Goal: Task Accomplishment & Management: Manage account settings

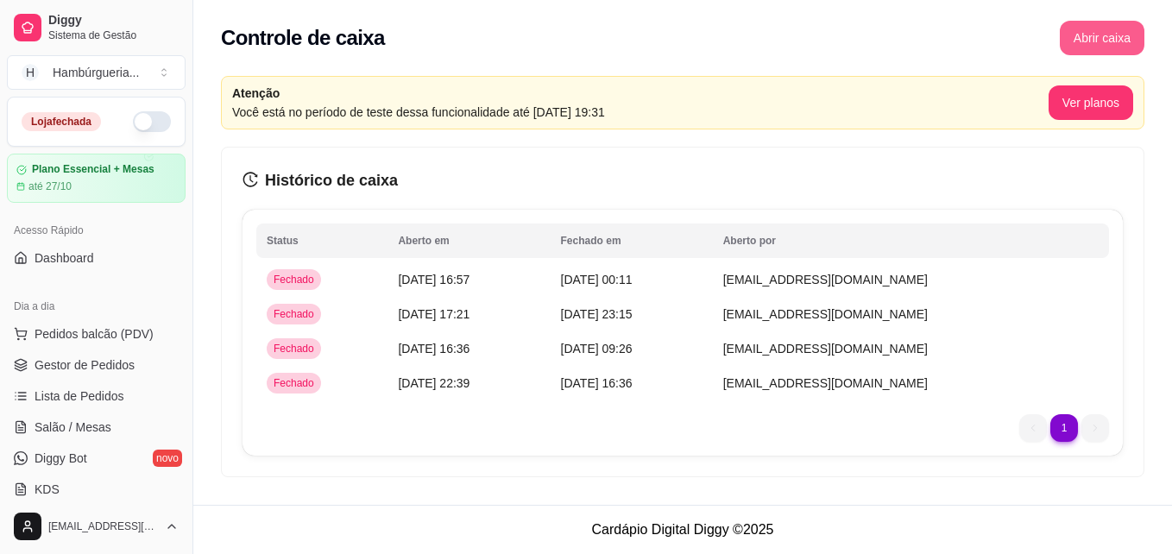
click at [1112, 53] on button "Abrir caixa" at bounding box center [1102, 38] width 85 height 35
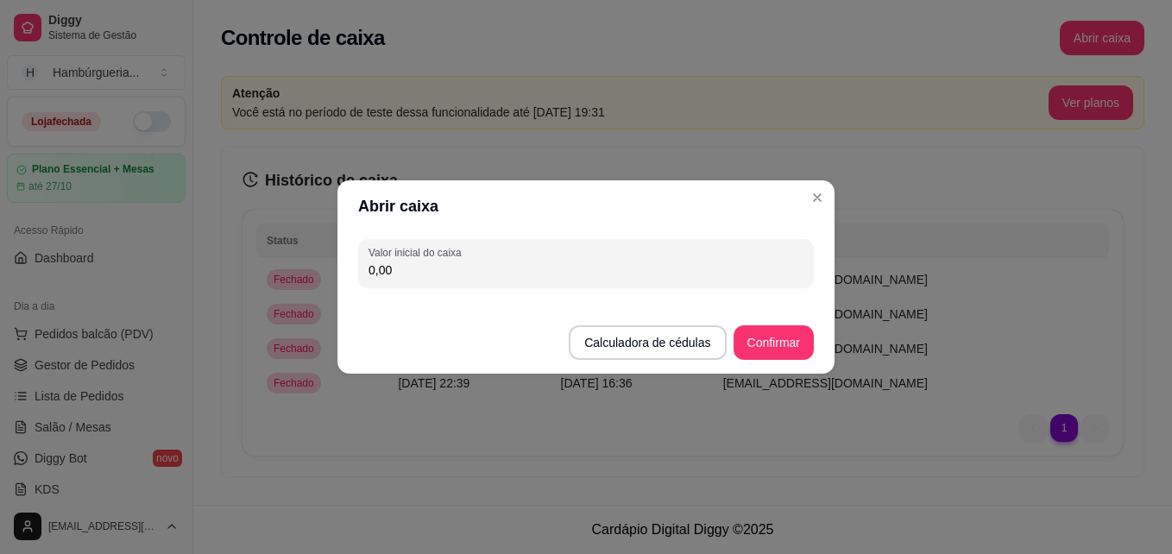
click at [488, 276] on input "0,00" at bounding box center [586, 270] width 435 height 17
type input "200,00"
click at [795, 350] on button "Confirmar" at bounding box center [774, 342] width 80 height 35
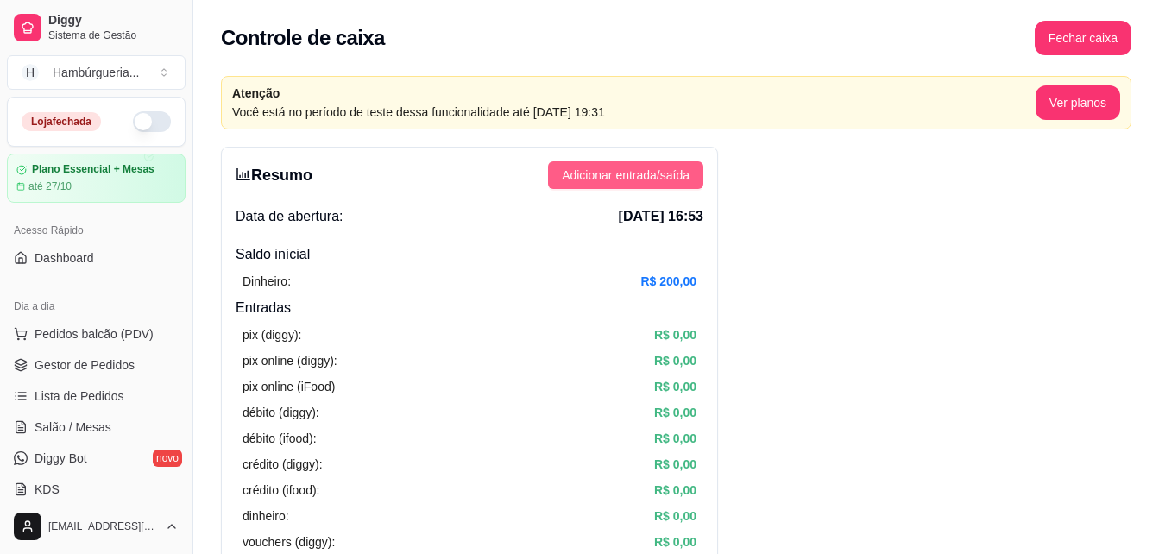
click at [583, 177] on span "Adicionar entrada/saída" at bounding box center [626, 175] width 128 height 19
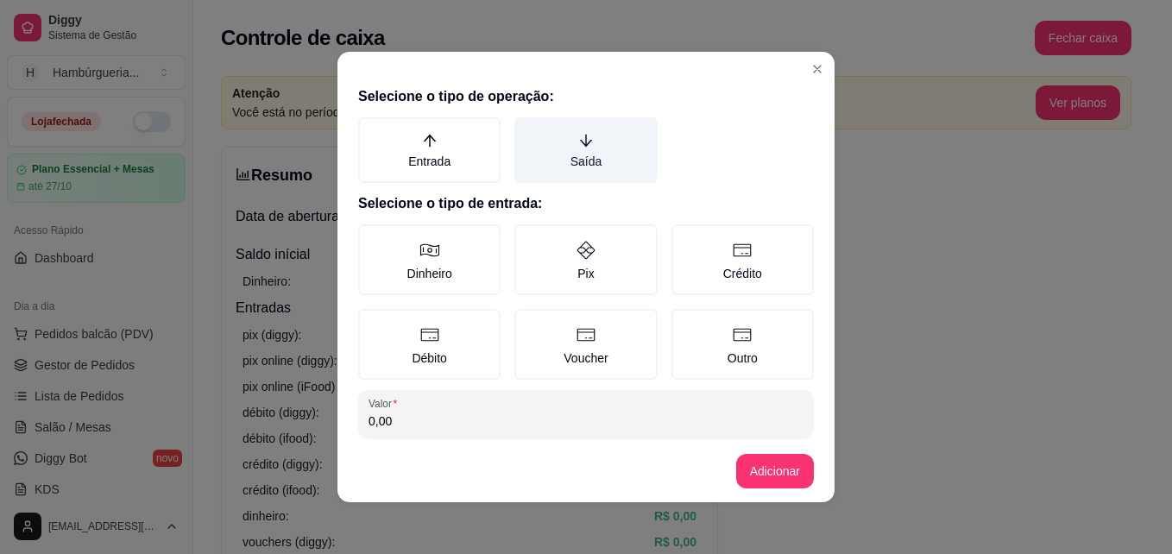
click at [595, 172] on label "Saída" at bounding box center [586, 150] width 142 height 66
click at [527, 130] on button "Saída" at bounding box center [521, 124] width 14 height 14
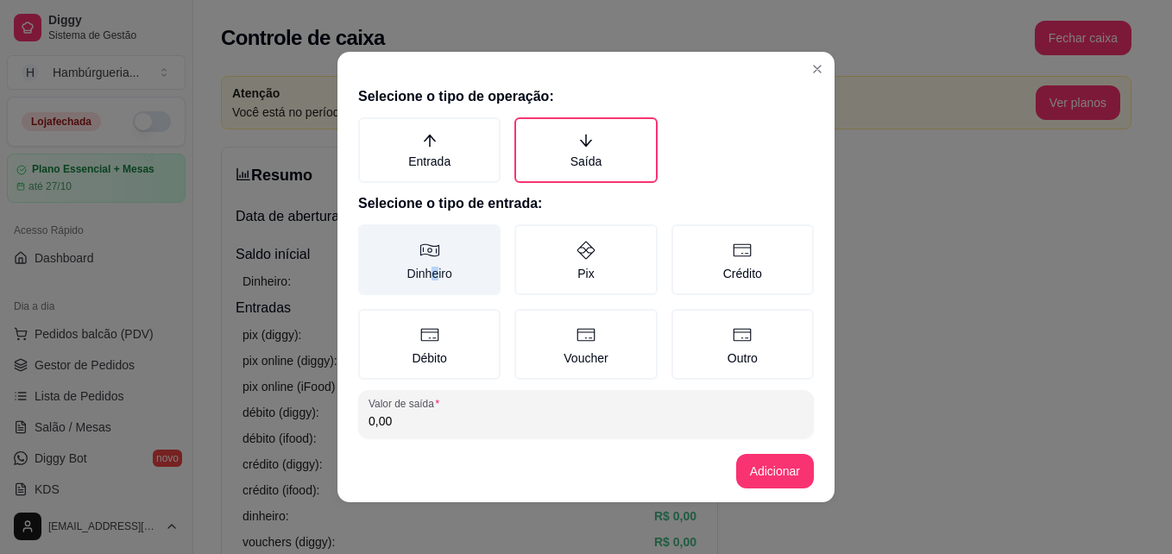
click at [429, 276] on label "Dinheiro" at bounding box center [429, 259] width 142 height 71
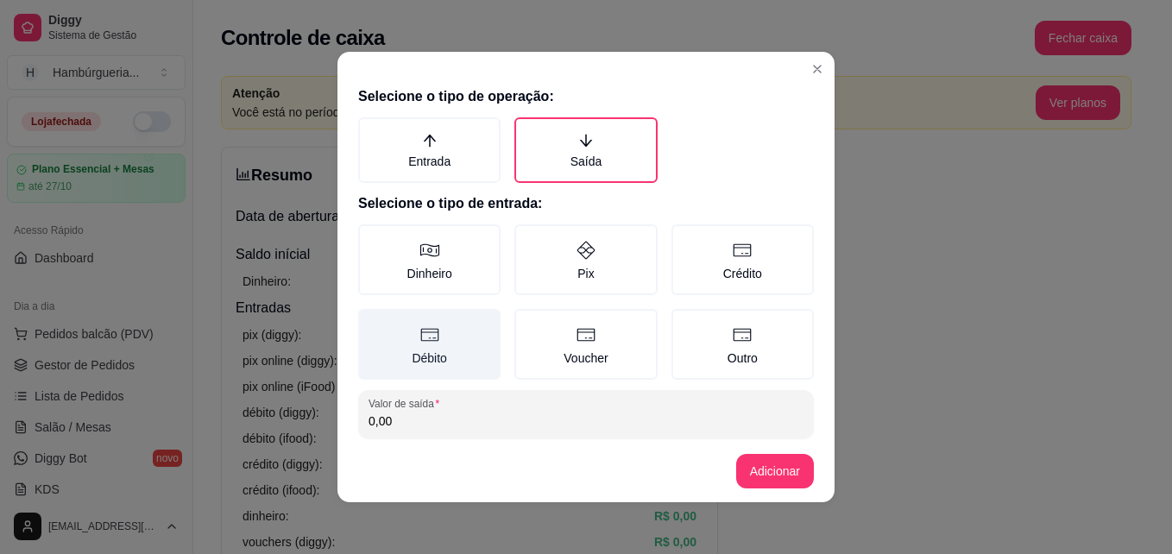
drag, startPoint x: 429, startPoint y: 276, endPoint x: 477, endPoint y: 353, distance: 90.8
click at [480, 353] on label "Débito" at bounding box center [429, 344] width 142 height 71
click at [371, 322] on button "Débito" at bounding box center [364, 315] width 14 height 14
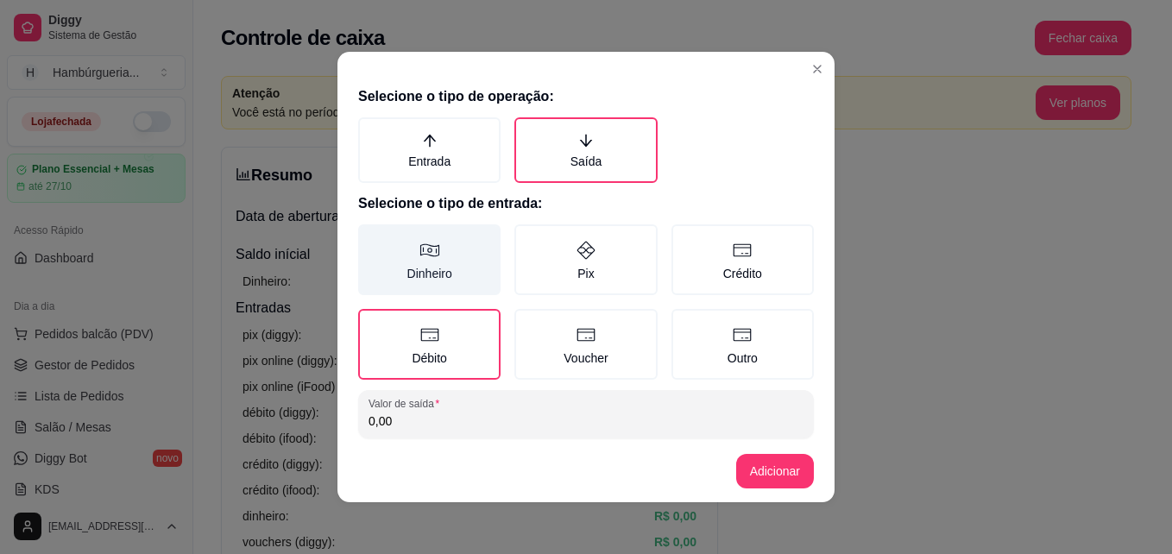
click at [452, 259] on label "Dinheiro" at bounding box center [429, 259] width 142 height 71
click at [371, 237] on button "Dinheiro" at bounding box center [364, 231] width 14 height 14
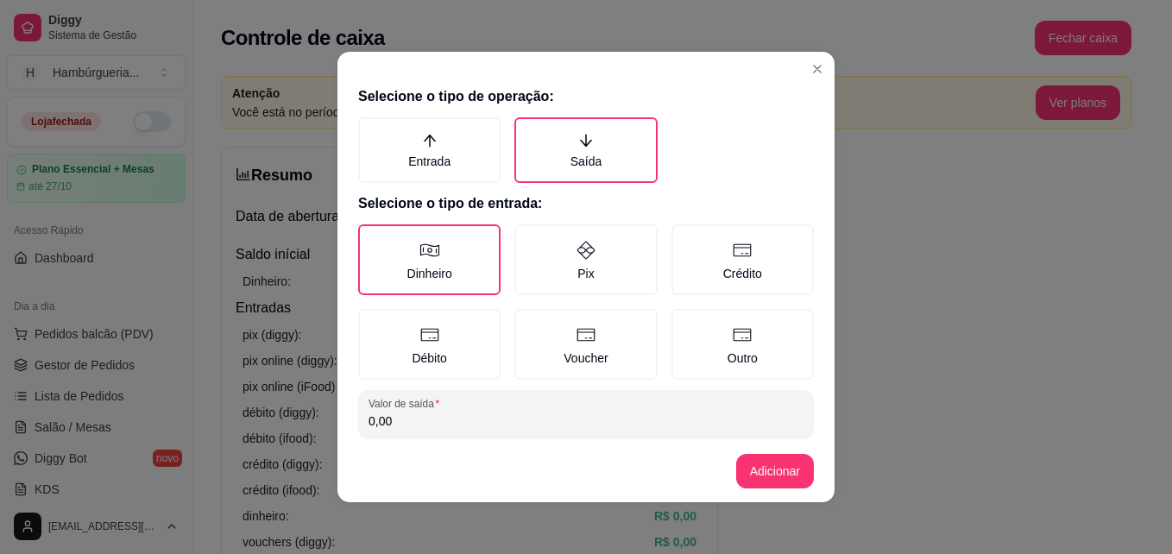
click at [533, 443] on footer "Adicionar" at bounding box center [586, 471] width 497 height 62
click at [523, 425] on input "0,00" at bounding box center [586, 421] width 435 height 17
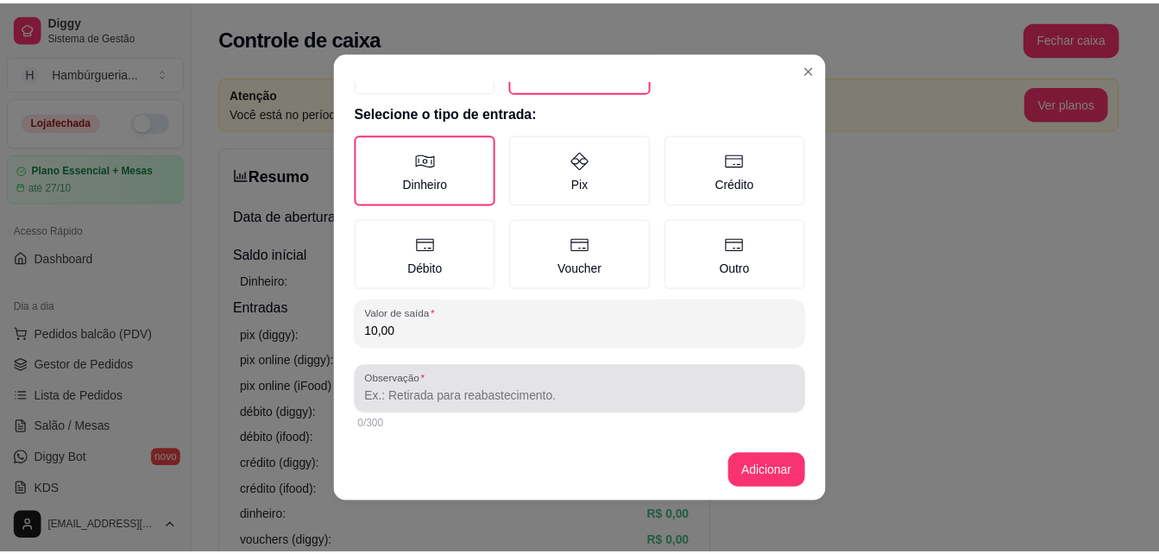
scroll to position [92, 0]
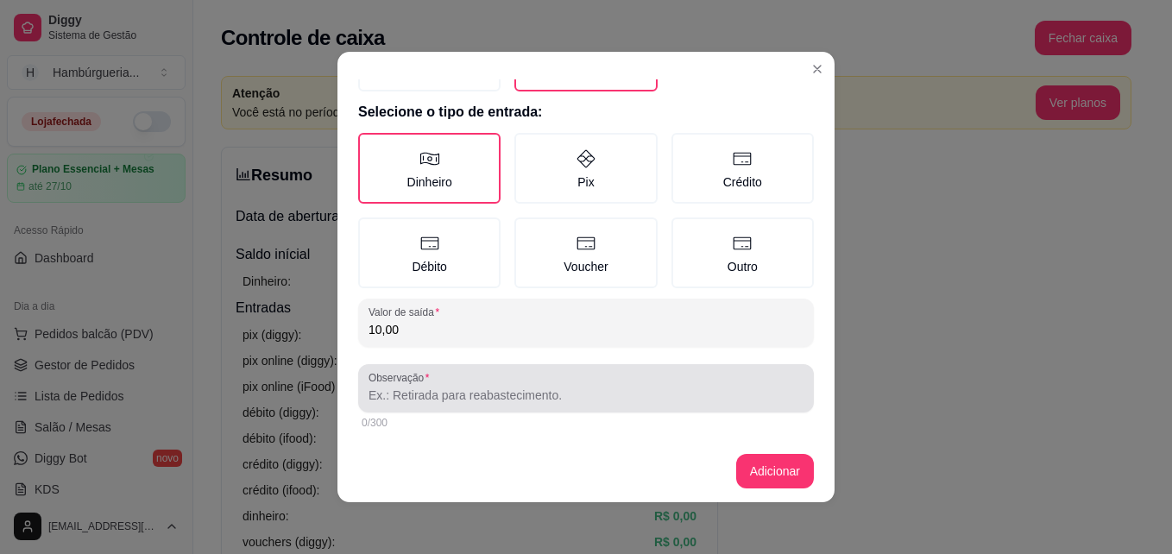
type input "10,00"
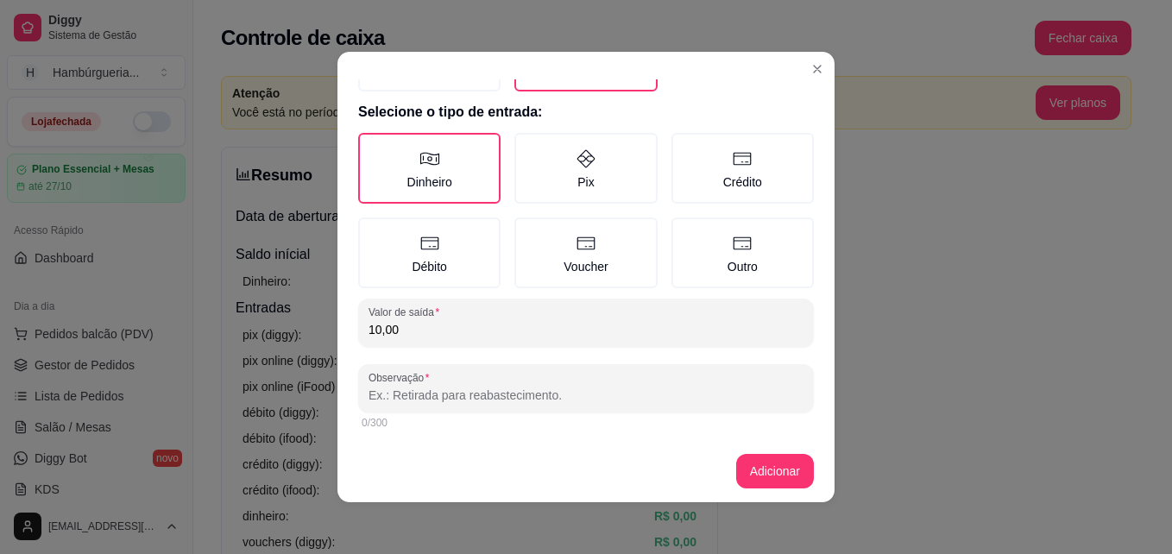
click at [524, 400] on input "Observação" at bounding box center [586, 395] width 435 height 17
type input "COMPRA GELO"
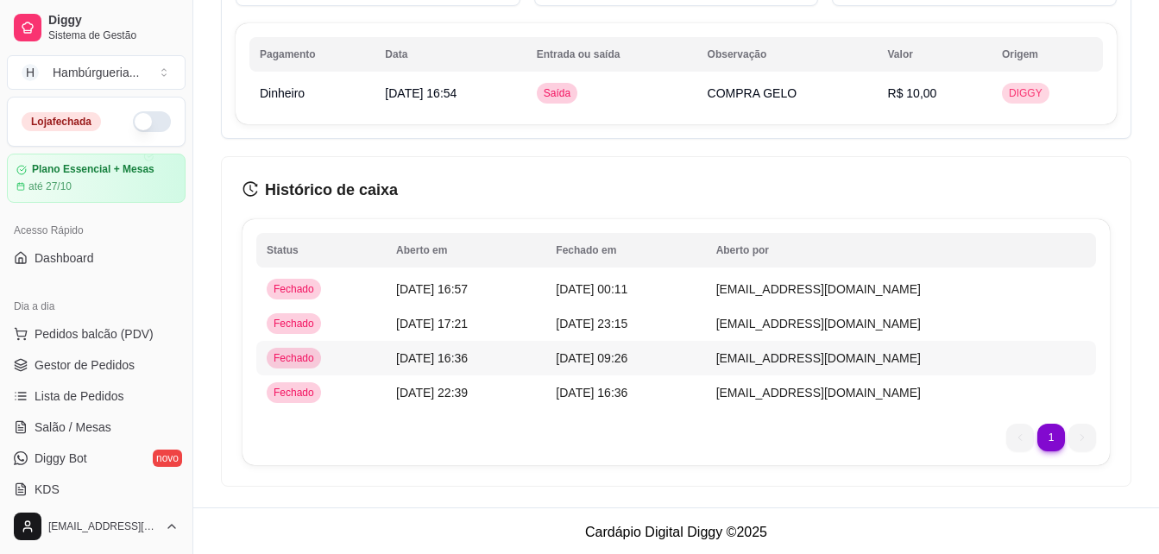
scroll to position [1210, 0]
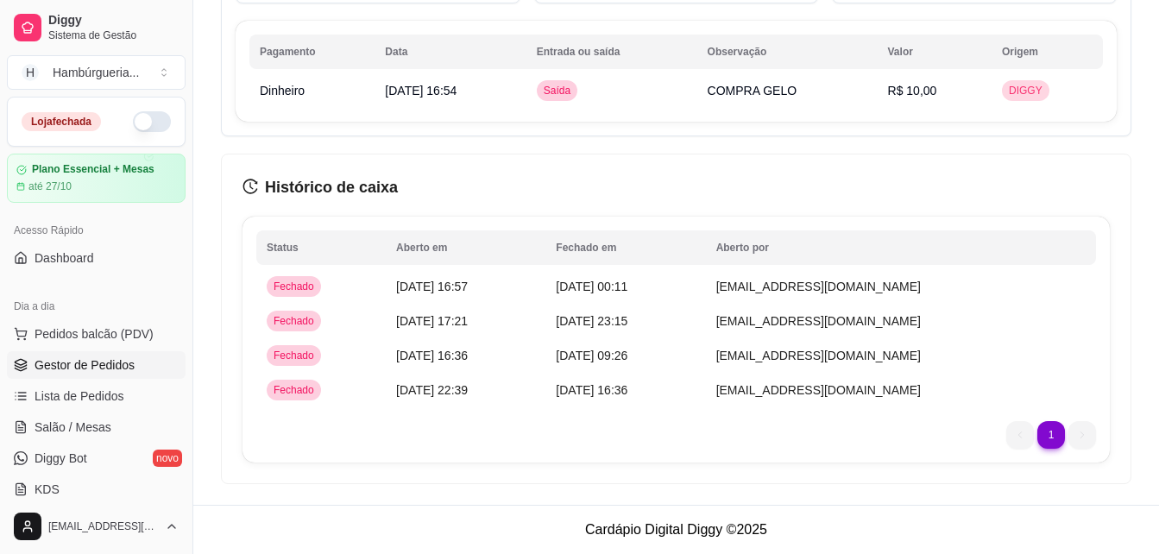
click at [91, 367] on span "Gestor de Pedidos" at bounding box center [85, 365] width 100 height 17
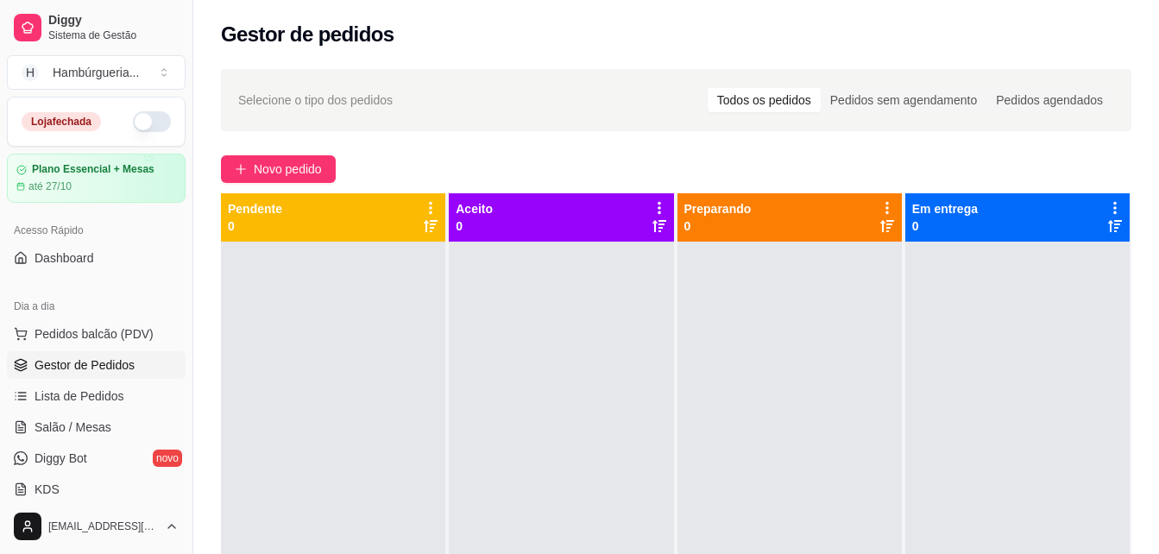
click at [142, 117] on button "button" at bounding box center [152, 121] width 38 height 21
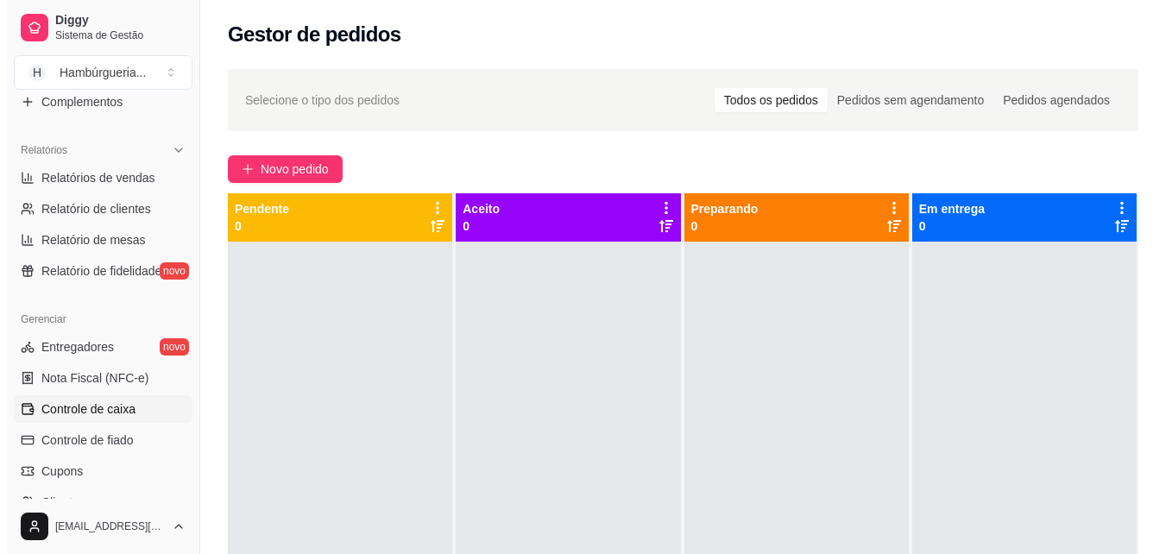
scroll to position [518, 0]
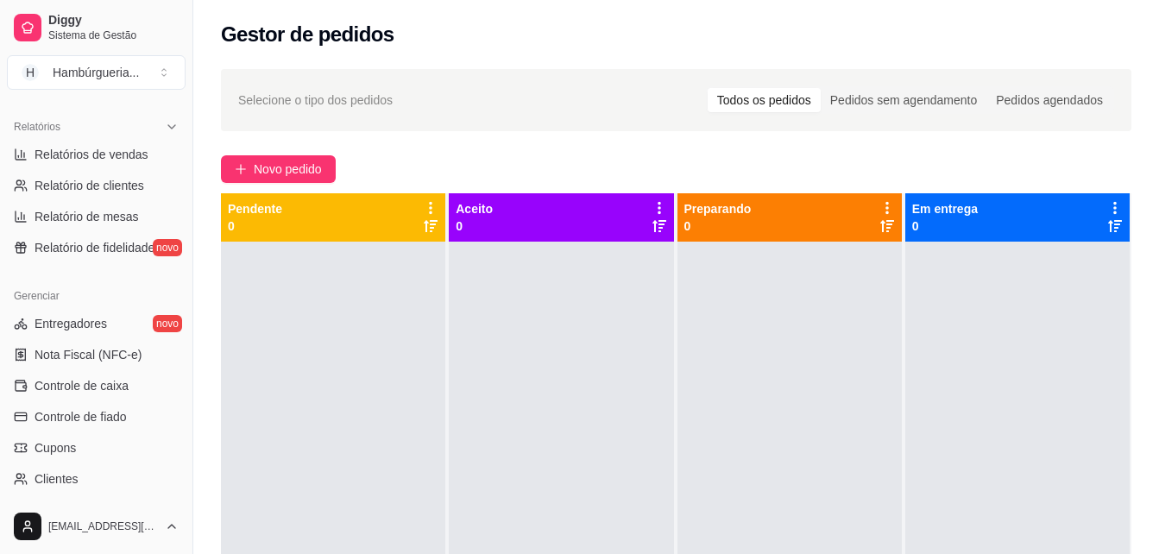
click at [117, 400] on ul "Entregadores novo Nota Fiscal (NFC-e) Controle de caixa Controle de fiado Cupon…" at bounding box center [96, 432] width 179 height 245
click at [117, 388] on span "Controle de caixa" at bounding box center [82, 385] width 94 height 17
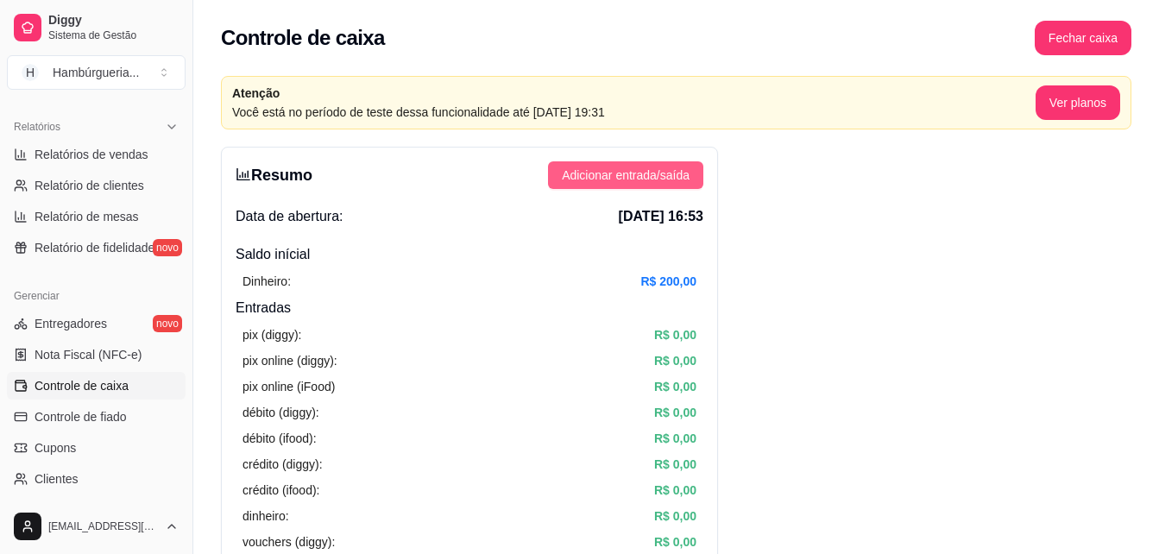
click at [616, 186] on button "Adicionar entrada/saída" at bounding box center [625, 175] width 155 height 28
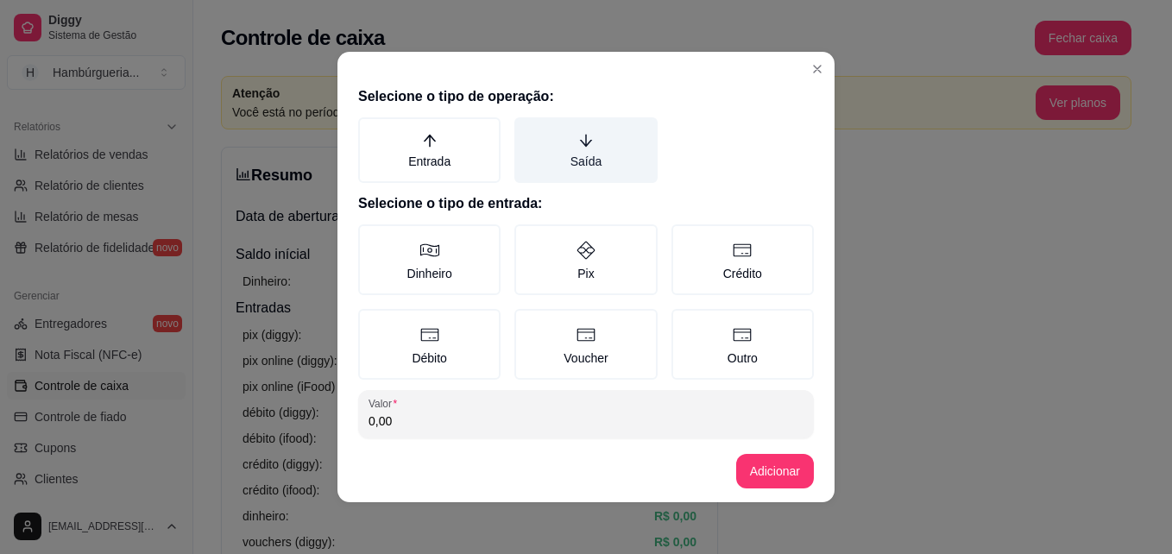
click at [572, 167] on label "Saída" at bounding box center [586, 150] width 142 height 66
click at [527, 130] on button "Saída" at bounding box center [521, 124] width 14 height 14
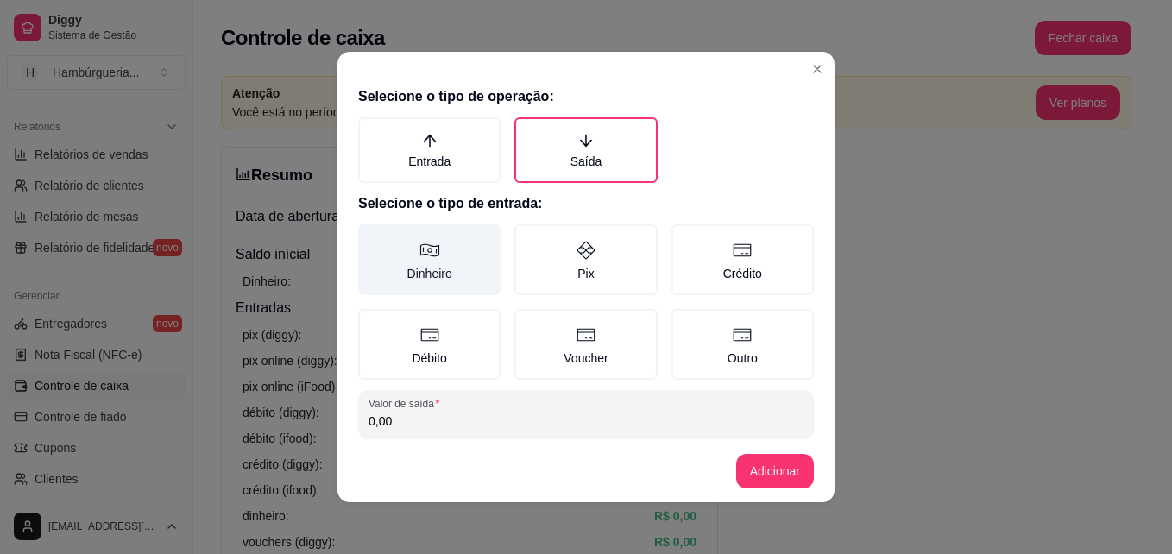
click at [462, 252] on label "Dinheiro" at bounding box center [429, 259] width 142 height 71
click at [371, 237] on button "Dinheiro" at bounding box center [364, 231] width 14 height 14
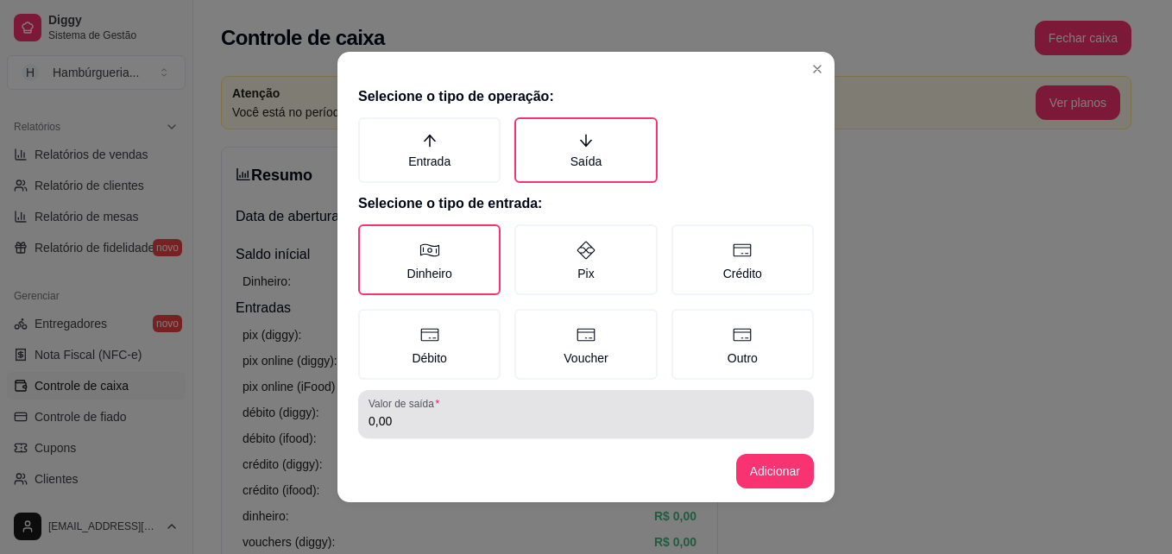
click at [494, 417] on input "0,00" at bounding box center [586, 421] width 435 height 17
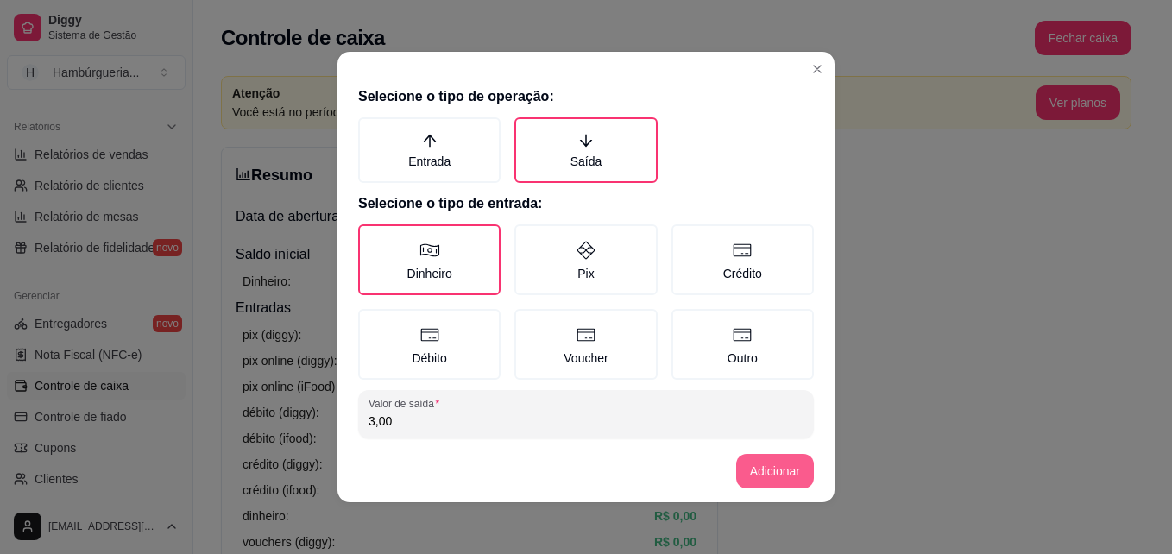
type input "3,00"
click at [755, 467] on button "Adicionar" at bounding box center [775, 472] width 76 height 34
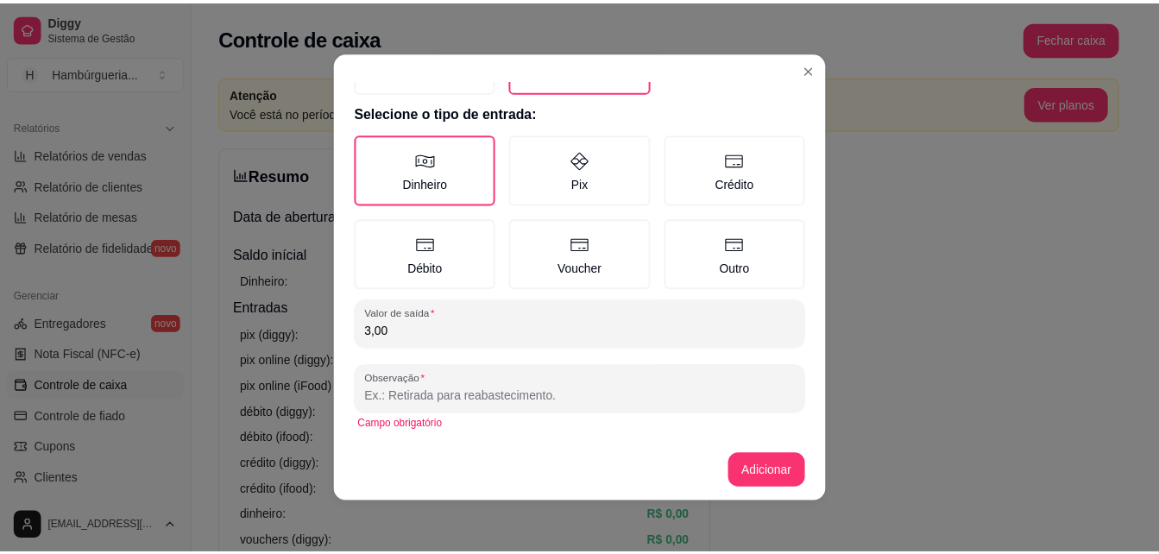
scroll to position [92, 0]
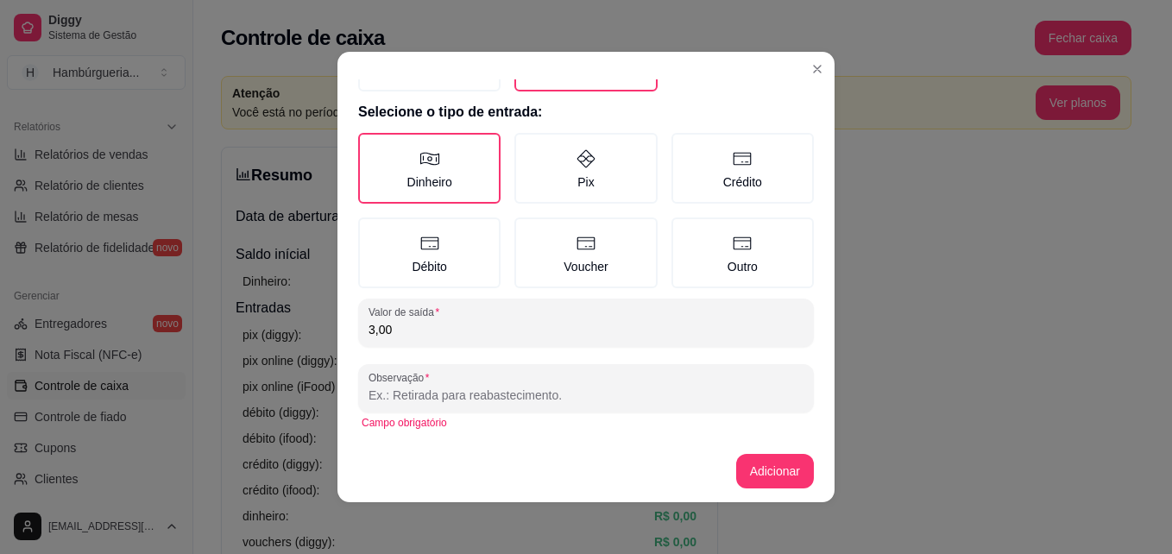
click at [553, 395] on input "Observação" at bounding box center [586, 395] width 435 height 17
type input "PAGA AGUA"
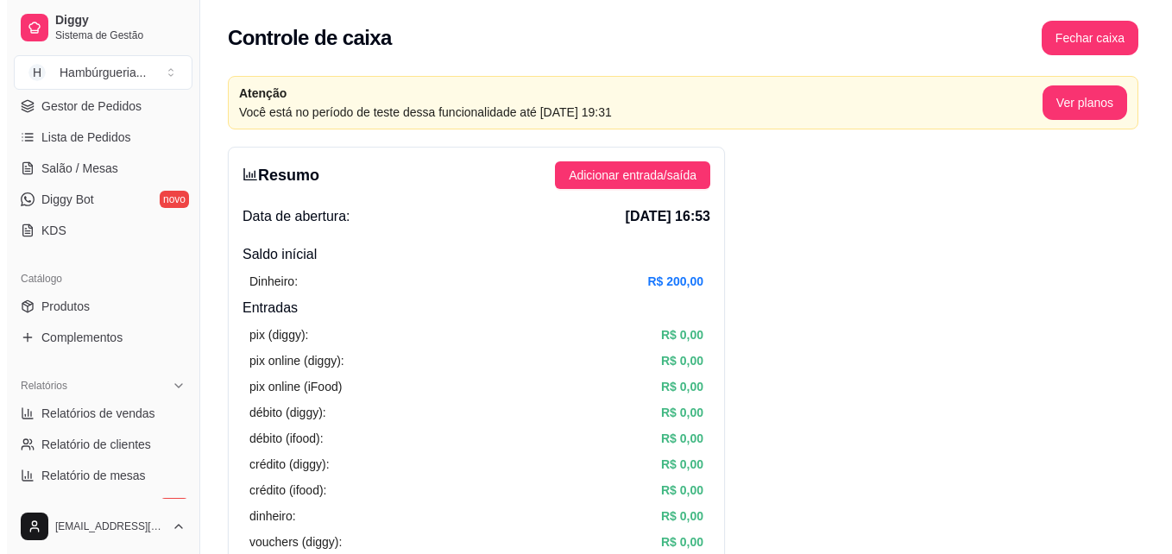
scroll to position [0, 0]
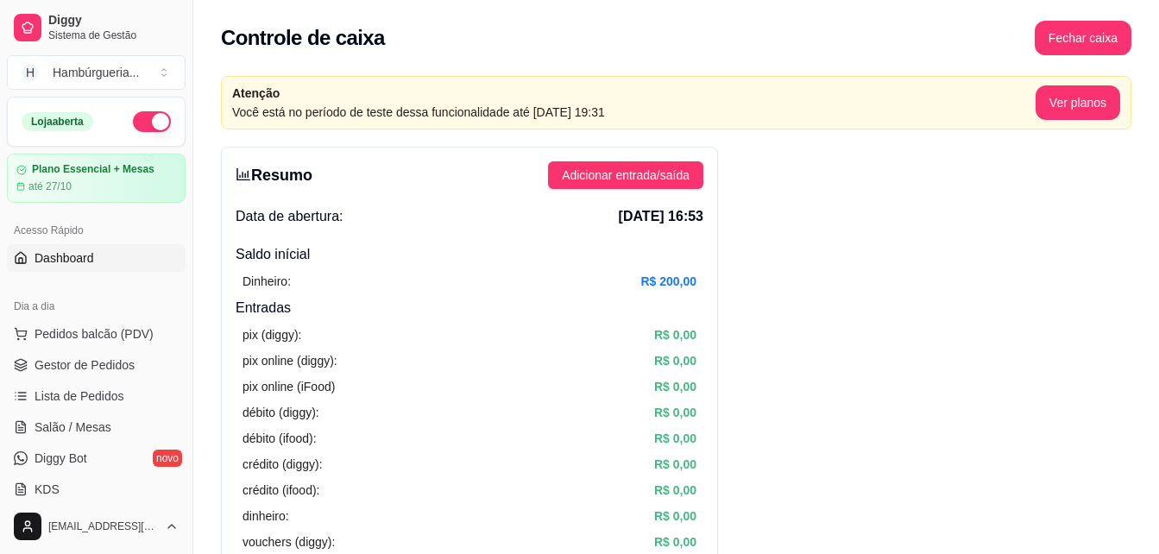
click at [70, 262] on span "Dashboard" at bounding box center [65, 257] width 60 height 17
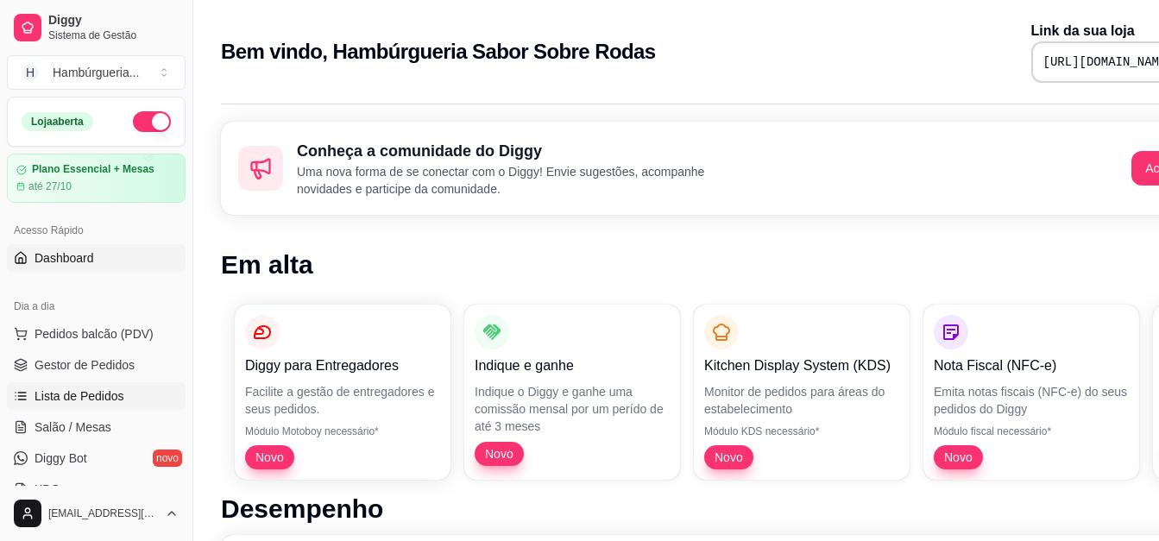
drag, startPoint x: 117, startPoint y: 369, endPoint x: 111, endPoint y: 384, distance: 15.9
click at [117, 370] on span "Gestor de Pedidos" at bounding box center [85, 365] width 100 height 17
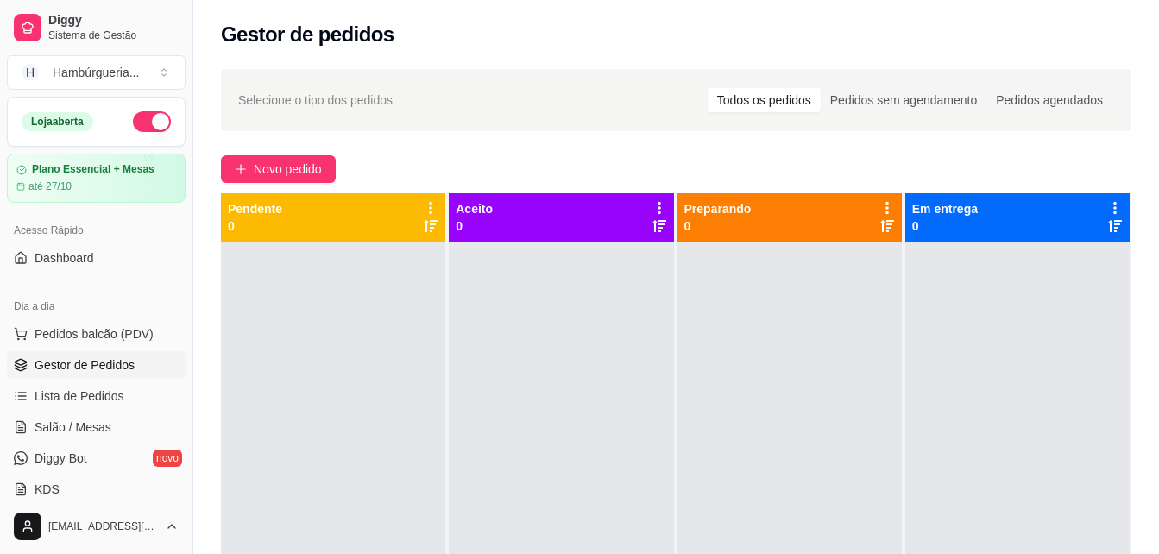
click at [258, 189] on div "Selecione o tipo dos pedidos Todos os pedidos Pedidos sem agendamento Pedidos a…" at bounding box center [676, 414] width 966 height 710
click at [256, 169] on span "Novo pedido" at bounding box center [288, 169] width 68 height 19
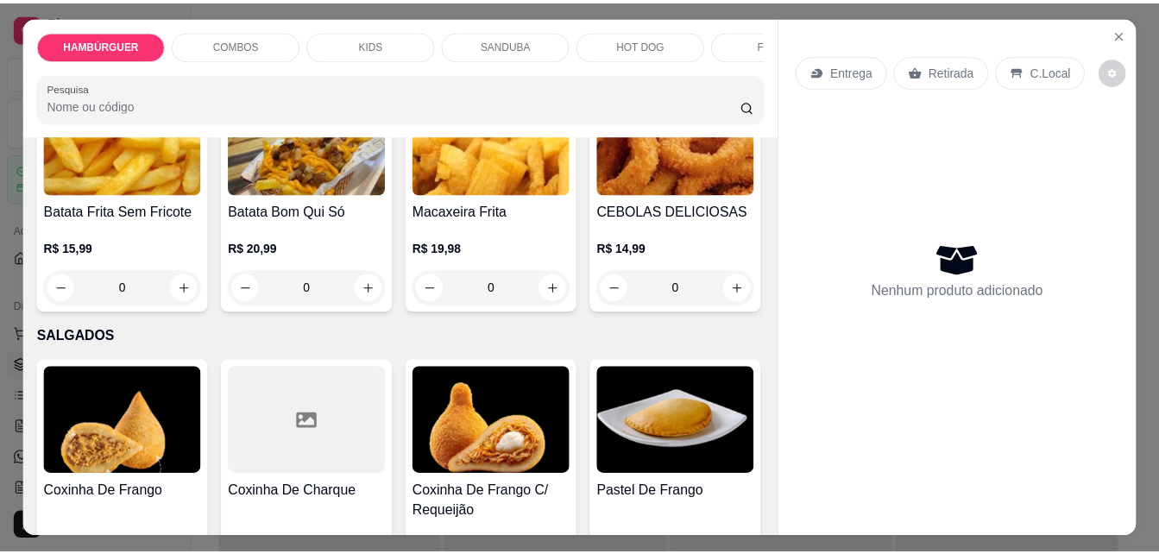
scroll to position [2676, 0]
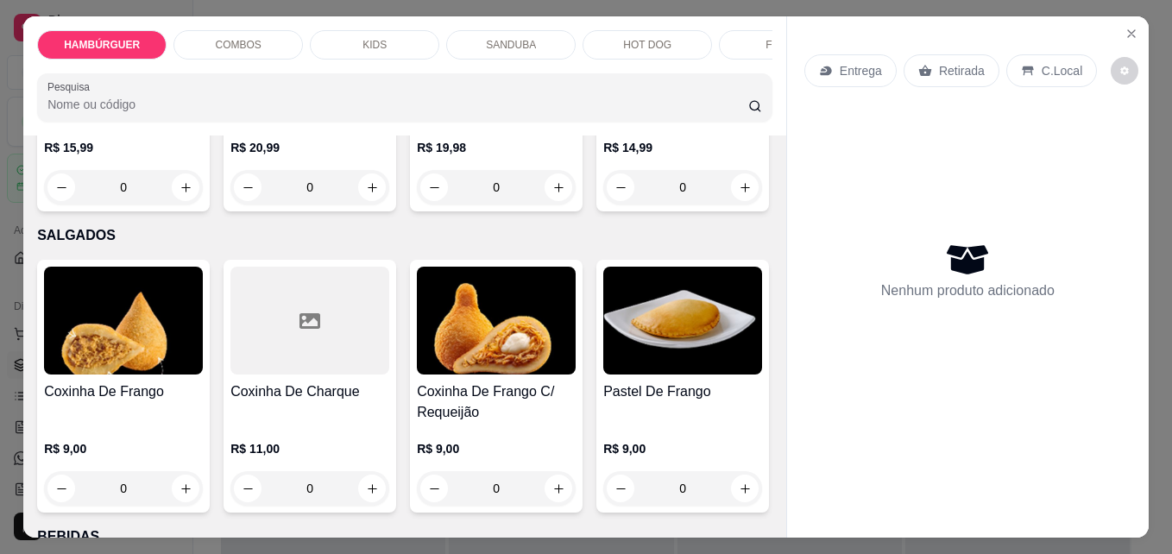
click at [181, 205] on div "0" at bounding box center [123, 187] width 159 height 35
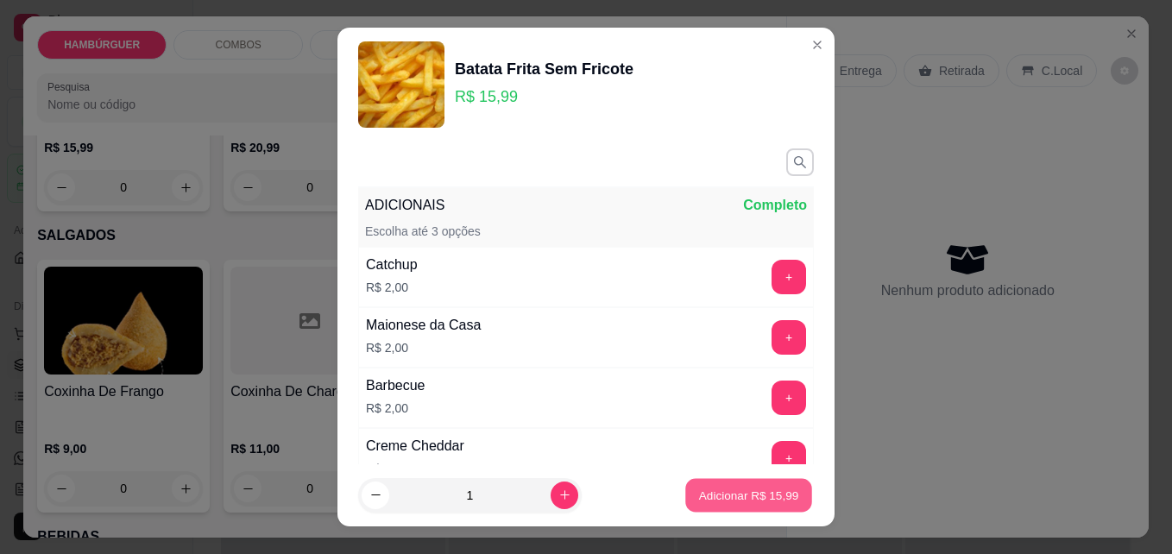
click at [715, 495] on p "Adicionar R$ 15,99" at bounding box center [749, 495] width 100 height 16
type input "1"
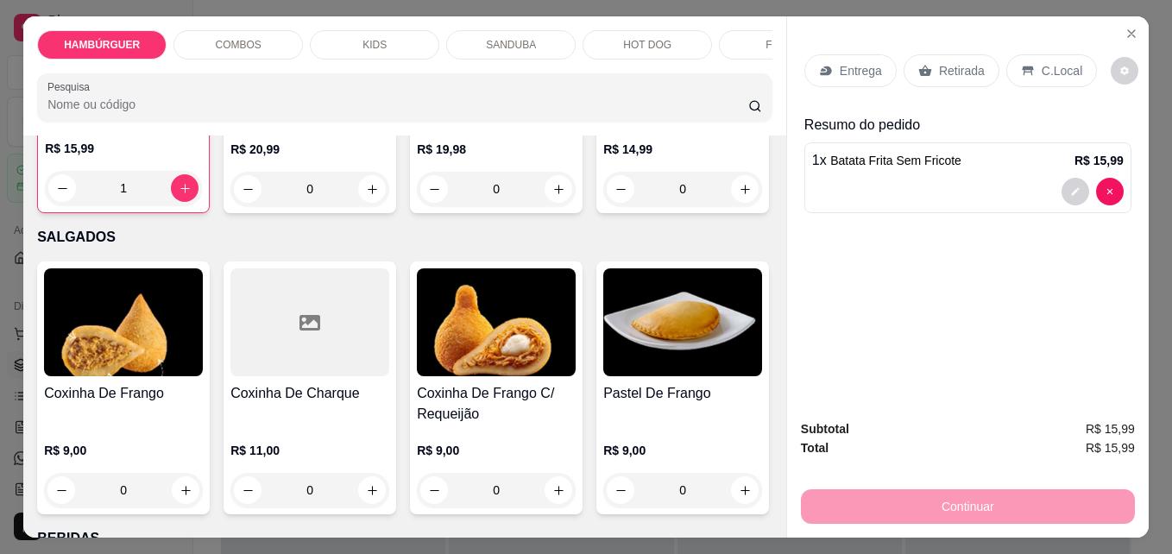
click at [953, 77] on div "Retirada" at bounding box center [952, 70] width 96 height 33
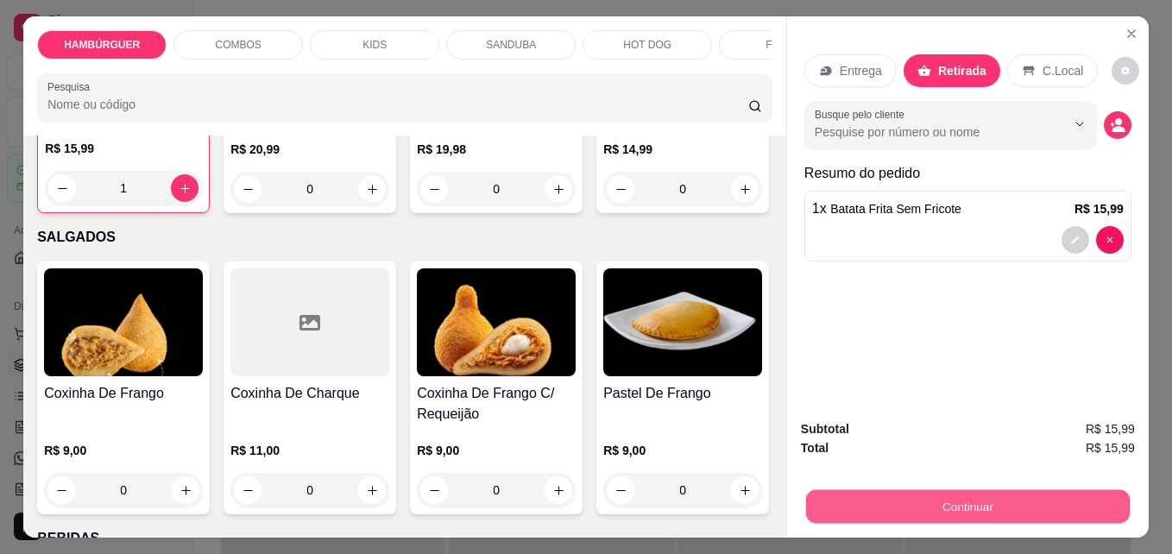
click at [1060, 494] on button "Continuar" at bounding box center [968, 506] width 324 height 34
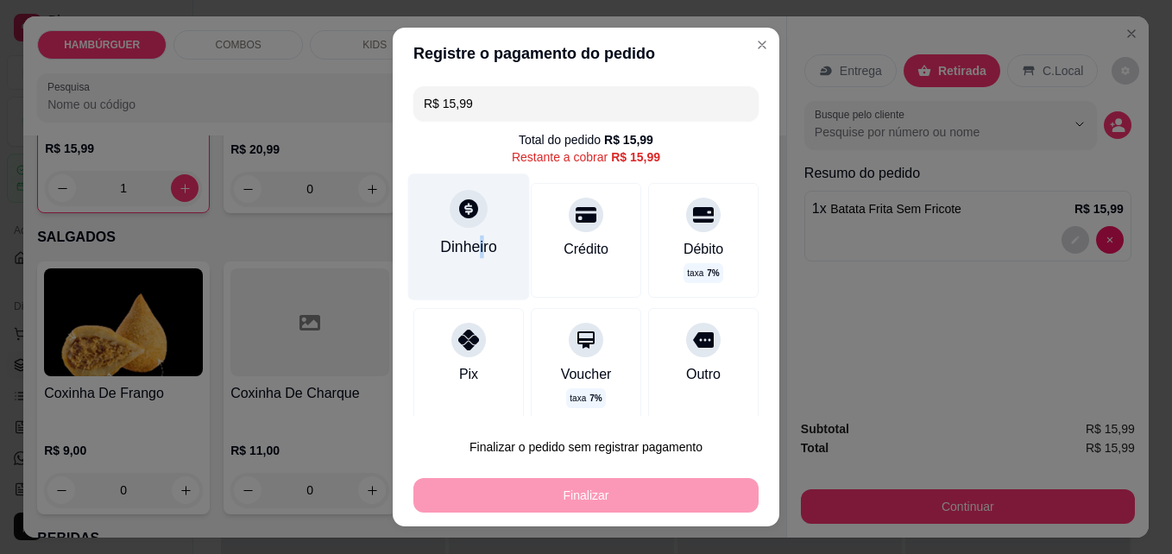
click at [472, 236] on div "Dinheiro" at bounding box center [468, 247] width 57 height 22
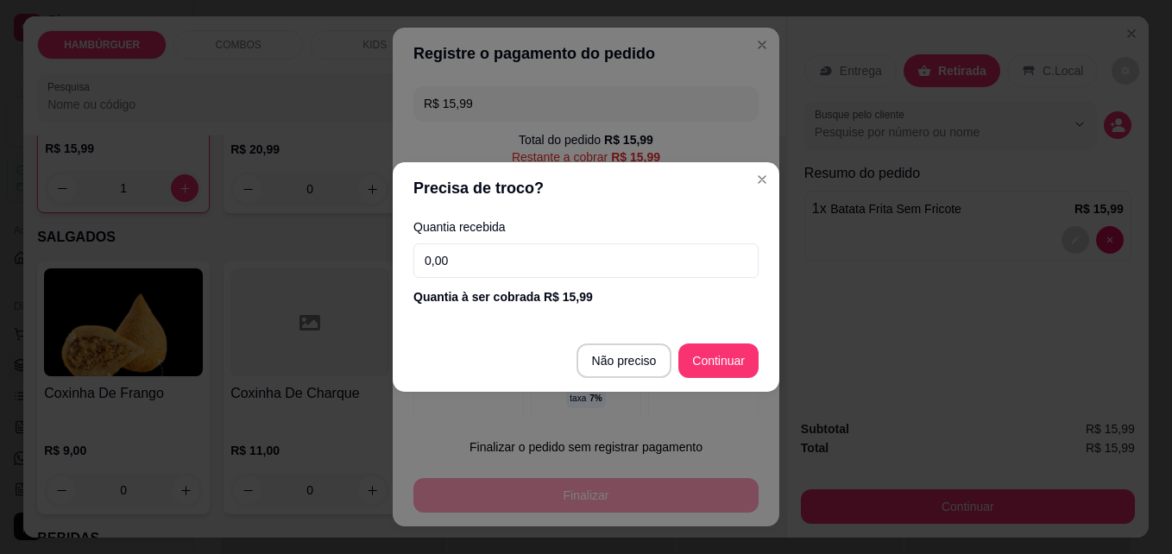
drag, startPoint x: 472, startPoint y: 236, endPoint x: 487, endPoint y: 265, distance: 32.8
click at [487, 265] on input "0,00" at bounding box center [586, 260] width 345 height 35
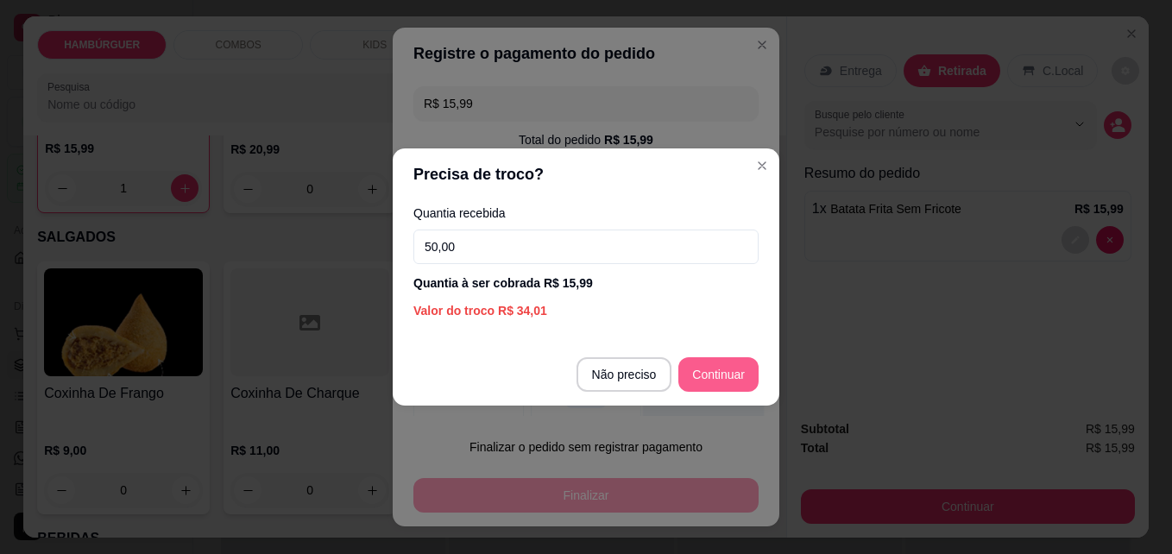
type input "50,00"
type input "R$ 0,00"
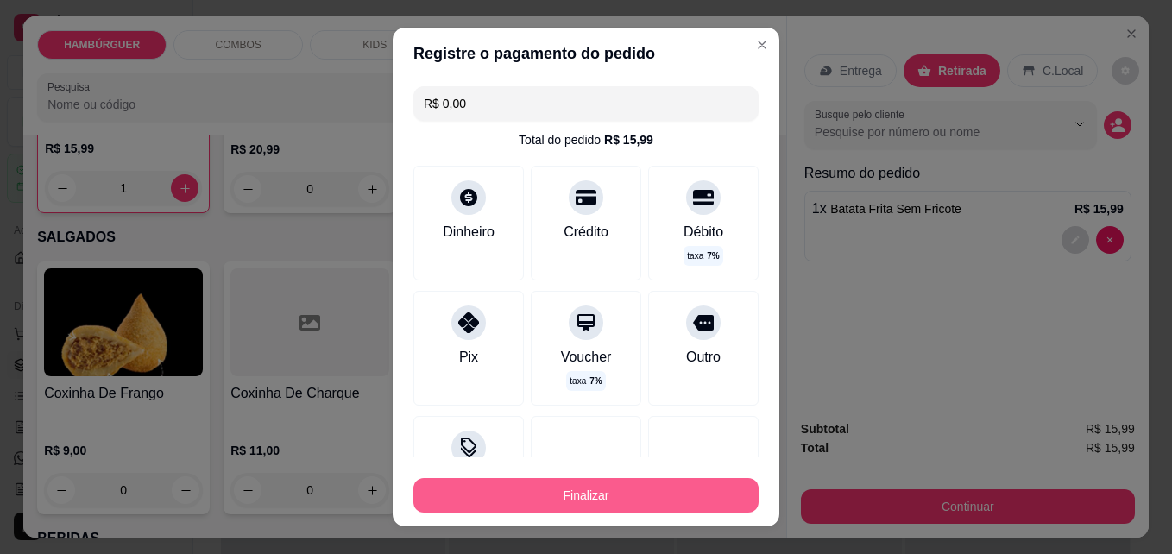
click at [631, 499] on button "Finalizar" at bounding box center [586, 495] width 345 height 35
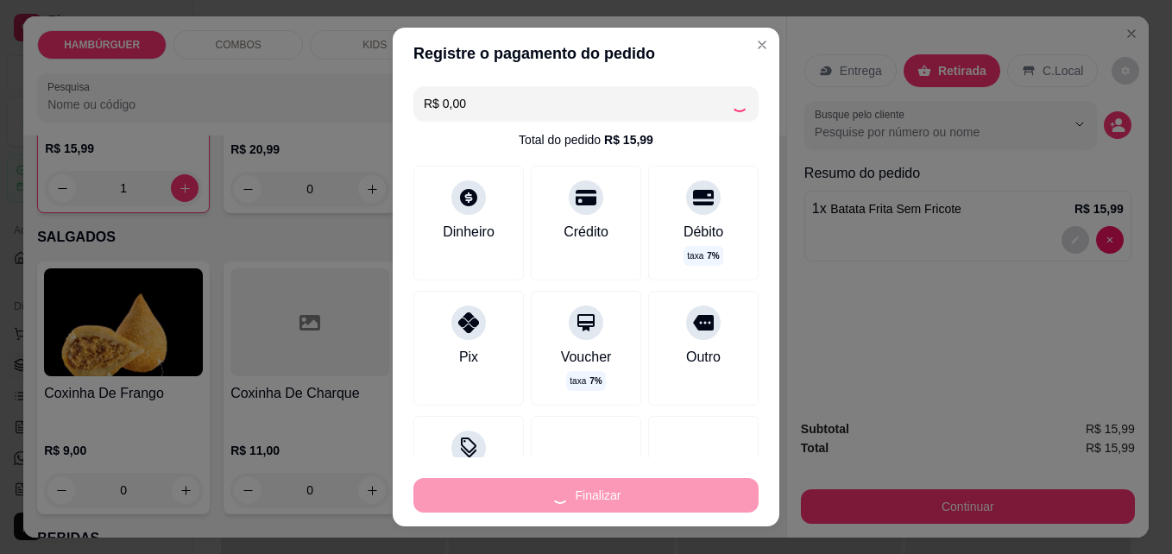
type input "0"
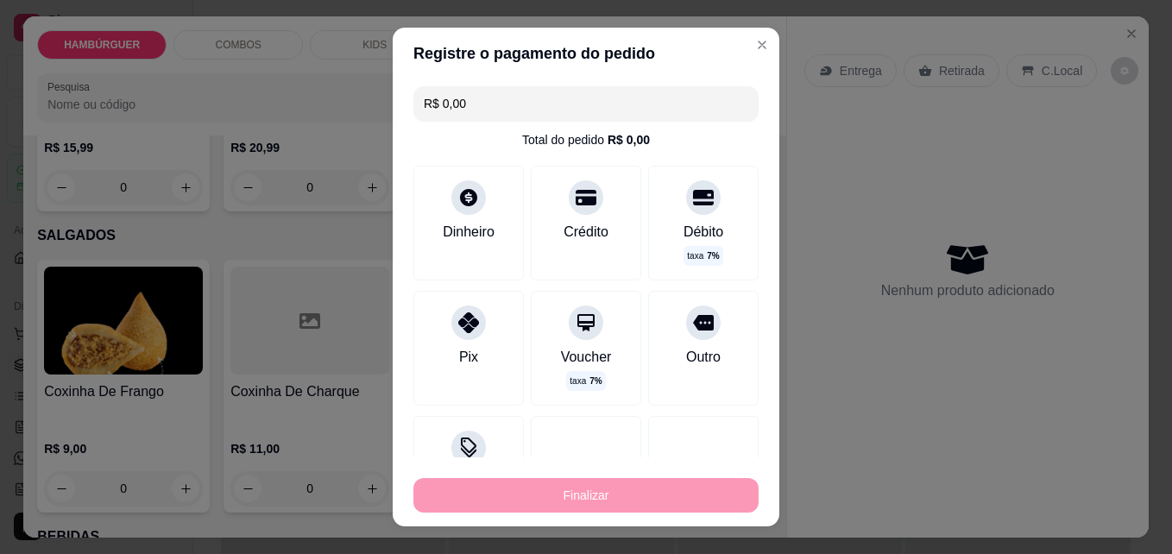
type input "-R$ 15,99"
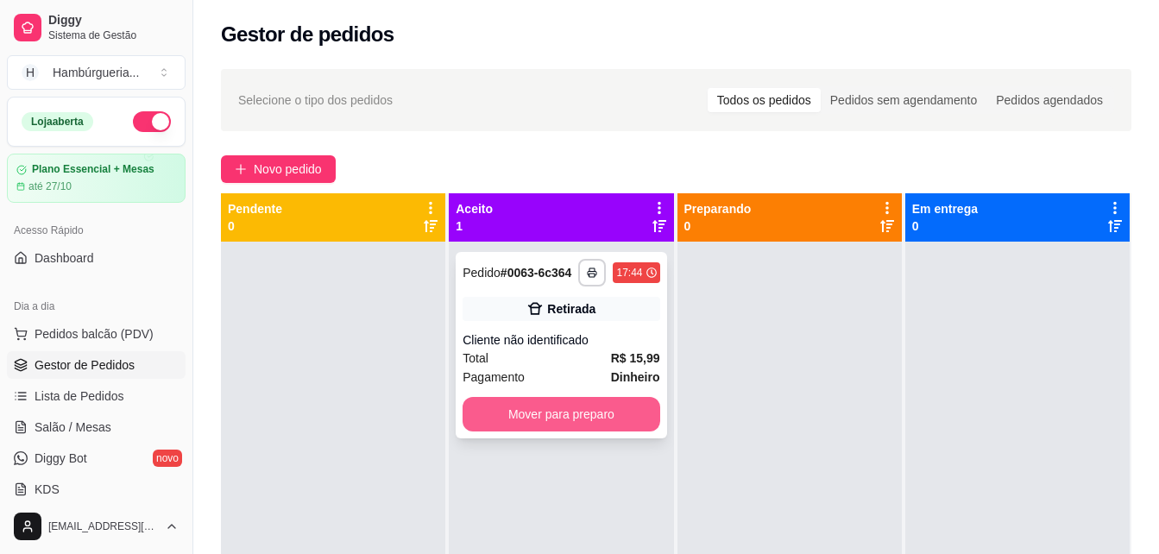
click at [629, 425] on button "Mover para preparo" at bounding box center [561, 414] width 197 height 35
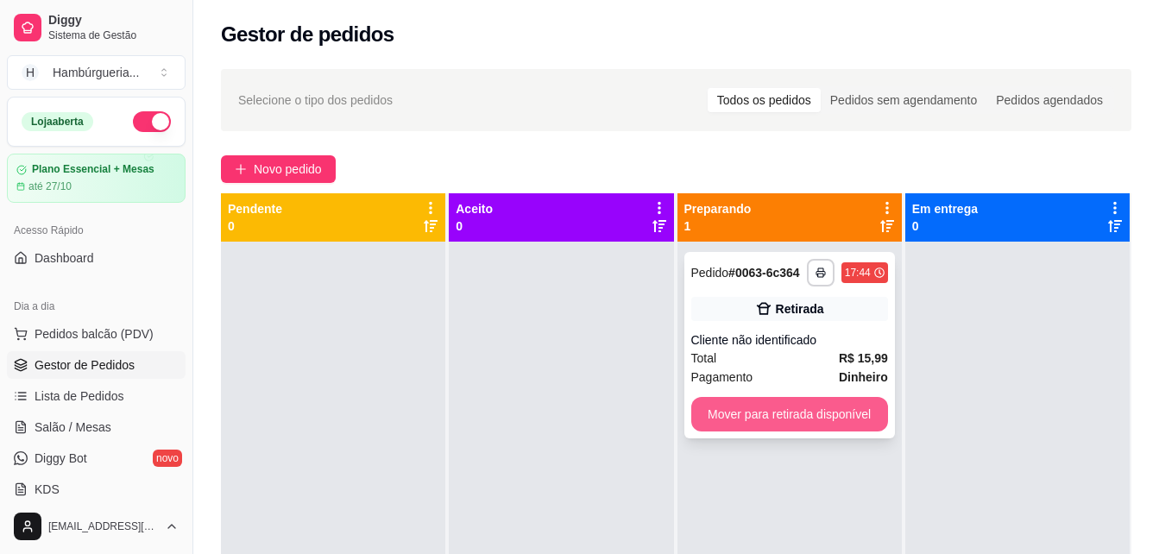
click at [771, 406] on button "Mover para retirada disponível" at bounding box center [790, 414] width 197 height 35
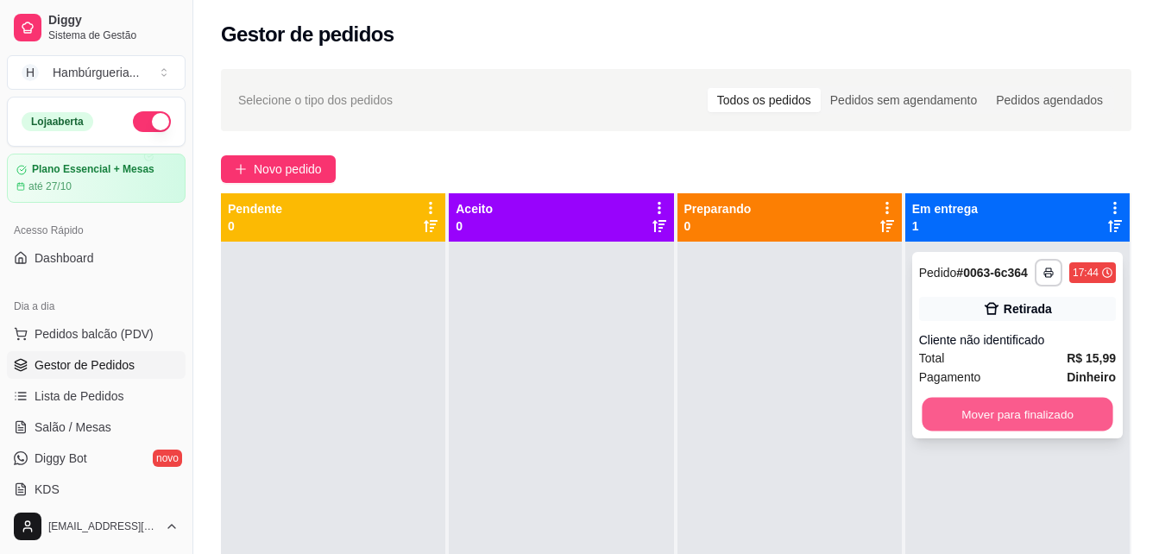
click at [1007, 413] on button "Mover para finalizado" at bounding box center [1017, 415] width 191 height 34
